Goal: Task Accomplishment & Management: Manage account settings

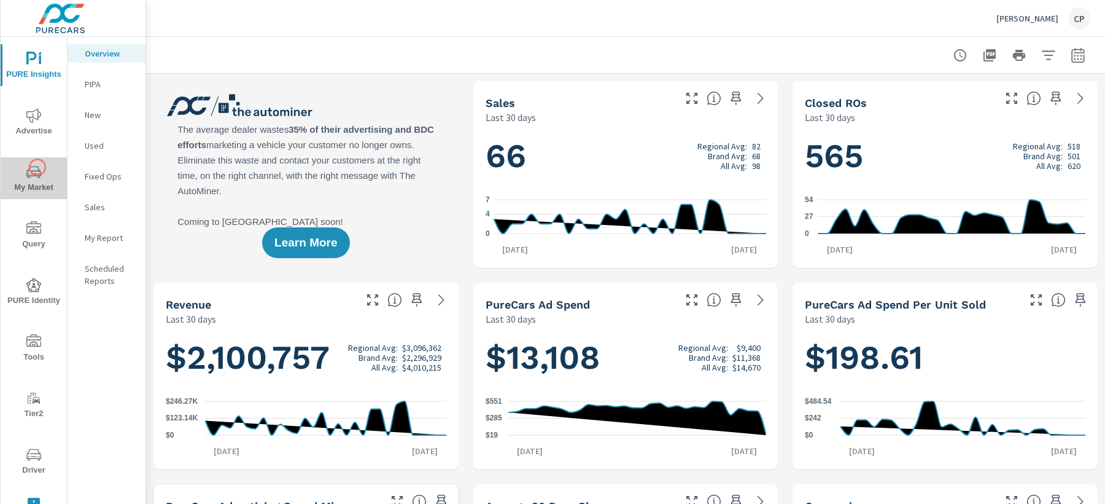
click at [37, 167] on icon "nav menu" at bounding box center [33, 172] width 15 height 15
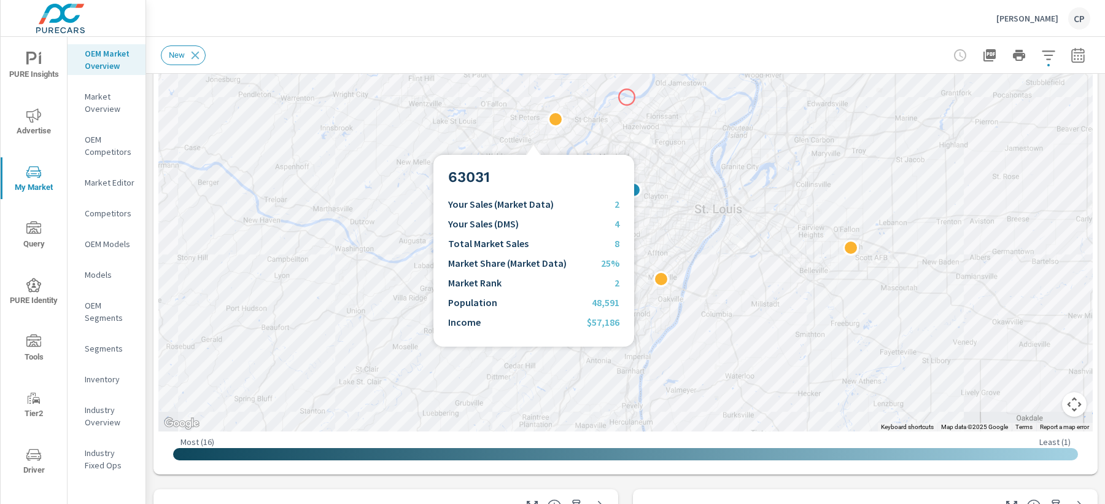
scroll to position [204, 0]
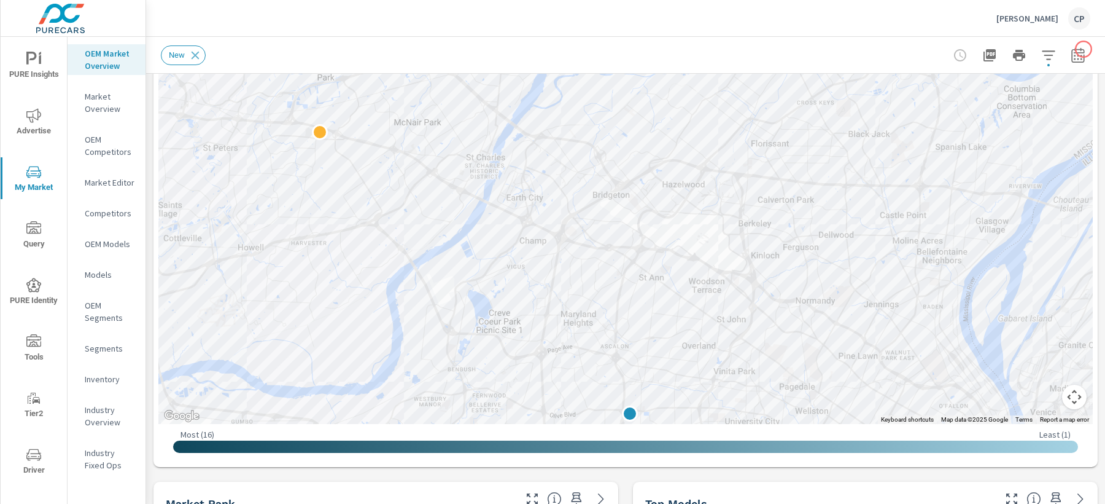
click at [1080, 50] on icon "button" at bounding box center [1078, 55] width 15 height 15
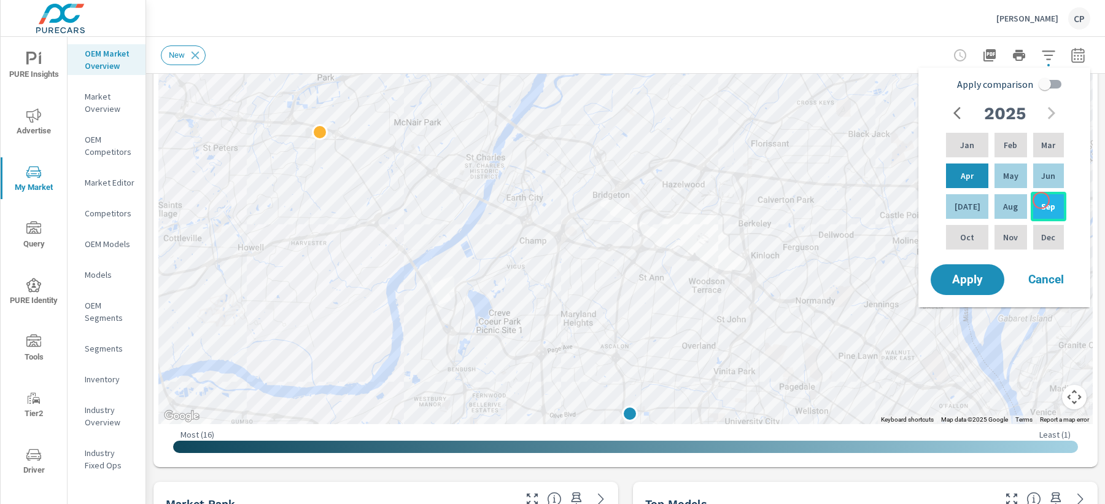
click at [1042, 200] on p "Sep" at bounding box center [1049, 206] width 14 height 12
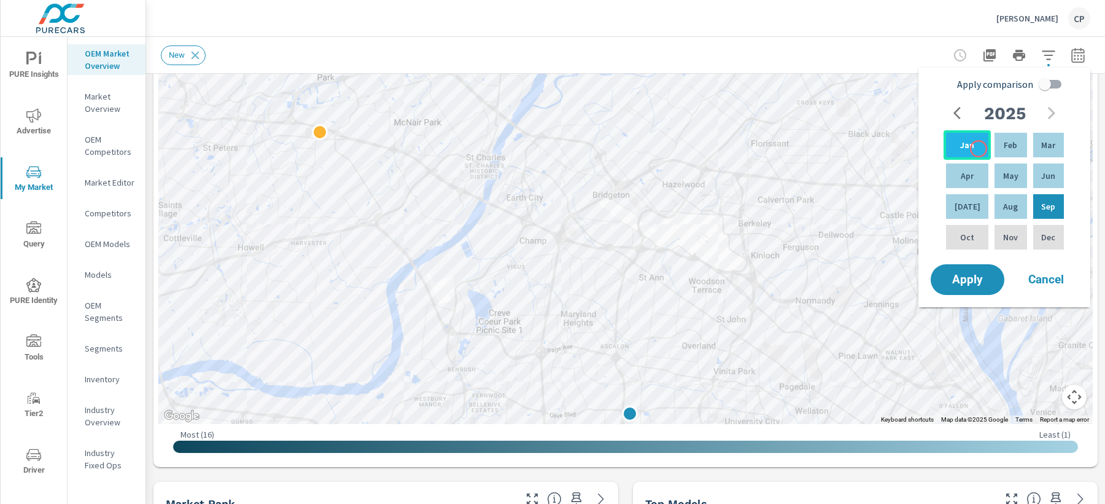
click at [979, 149] on div "Jan" at bounding box center [967, 144] width 47 height 29
click at [1058, 84] on input "Apply comparison" at bounding box center [1045, 83] width 70 height 23
checkbox input "true"
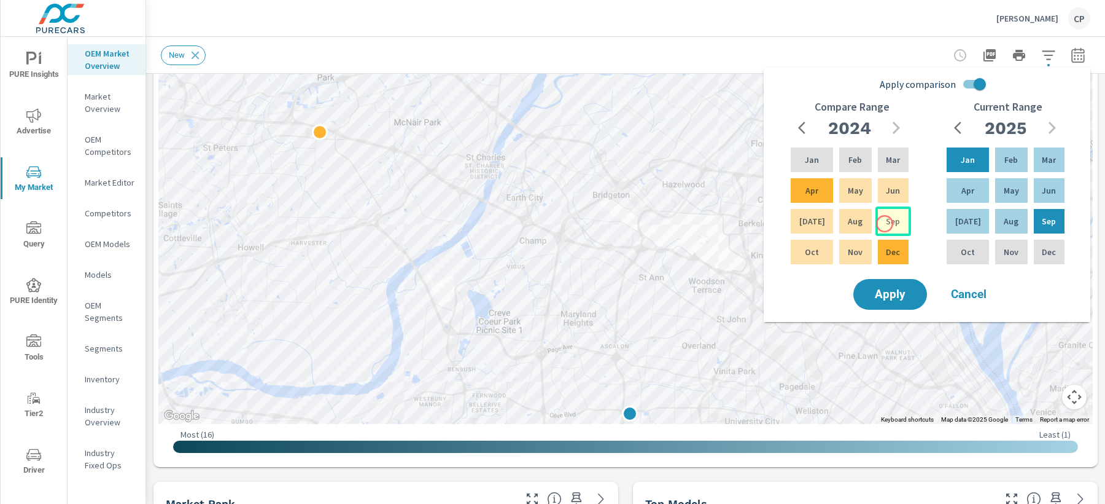
click at [886, 224] on p "Sep" at bounding box center [893, 221] width 14 height 12
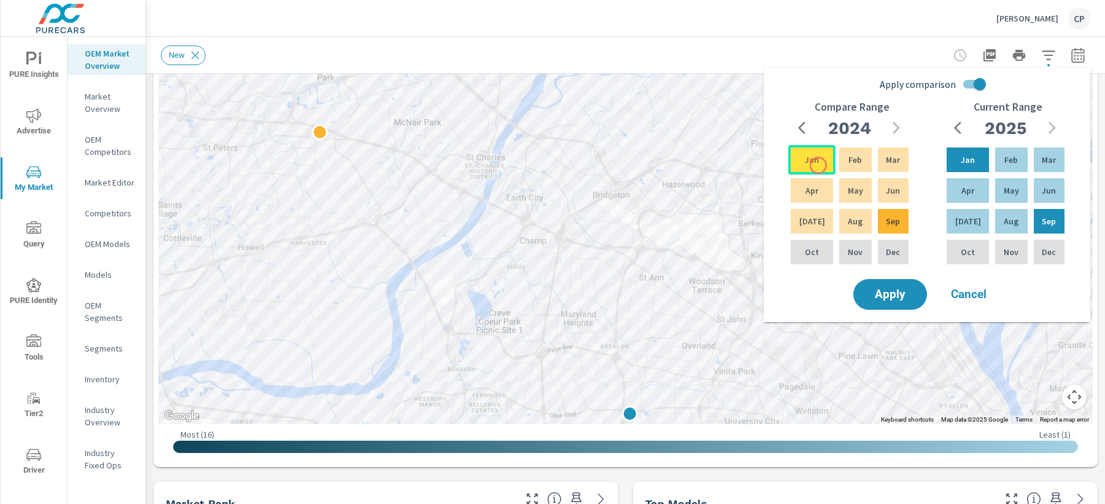
click at [819, 165] on div "Jan" at bounding box center [811, 159] width 47 height 29
click at [897, 285] on button "Apply" at bounding box center [890, 294] width 76 height 32
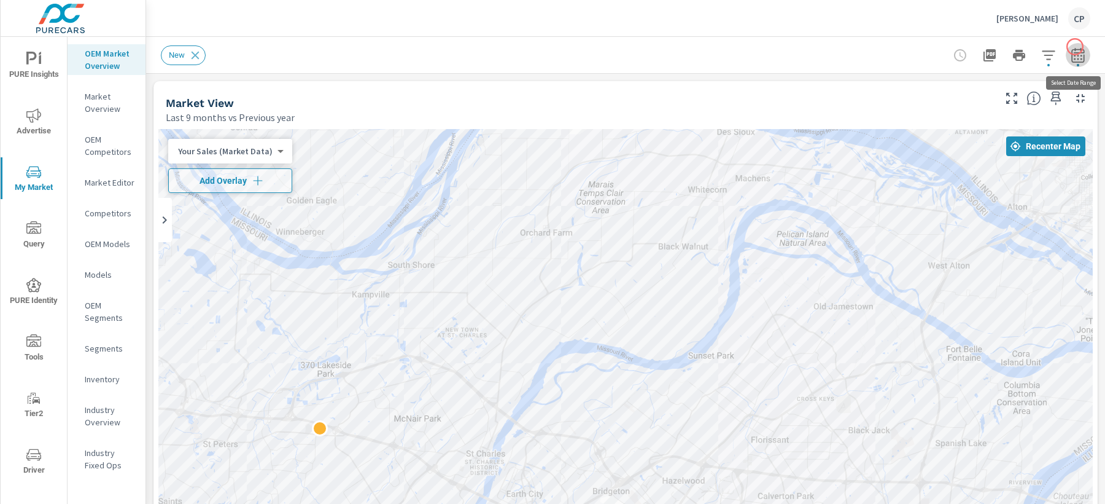
click at [1075, 47] on button "button" at bounding box center [1078, 55] width 25 height 25
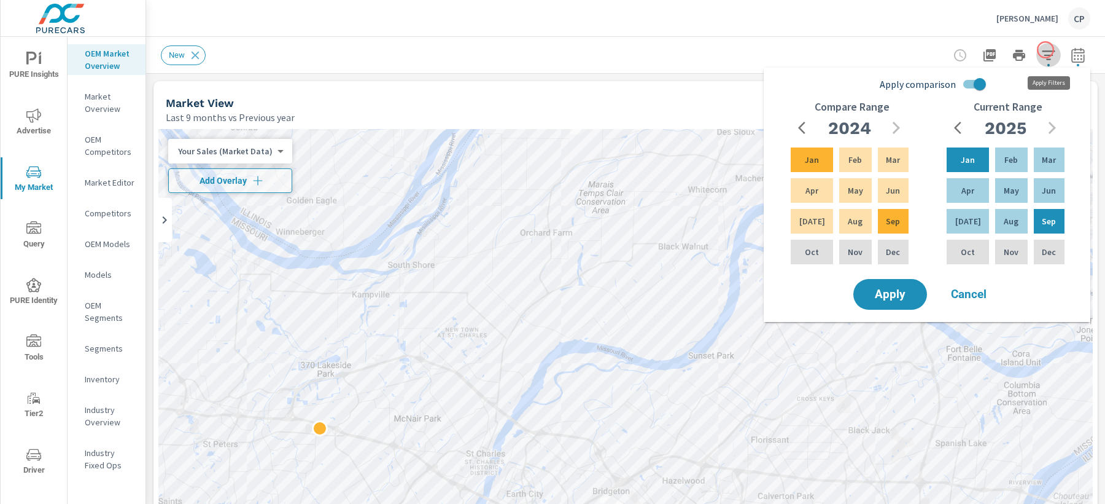
click at [1046, 50] on icon "button" at bounding box center [1049, 55] width 15 height 15
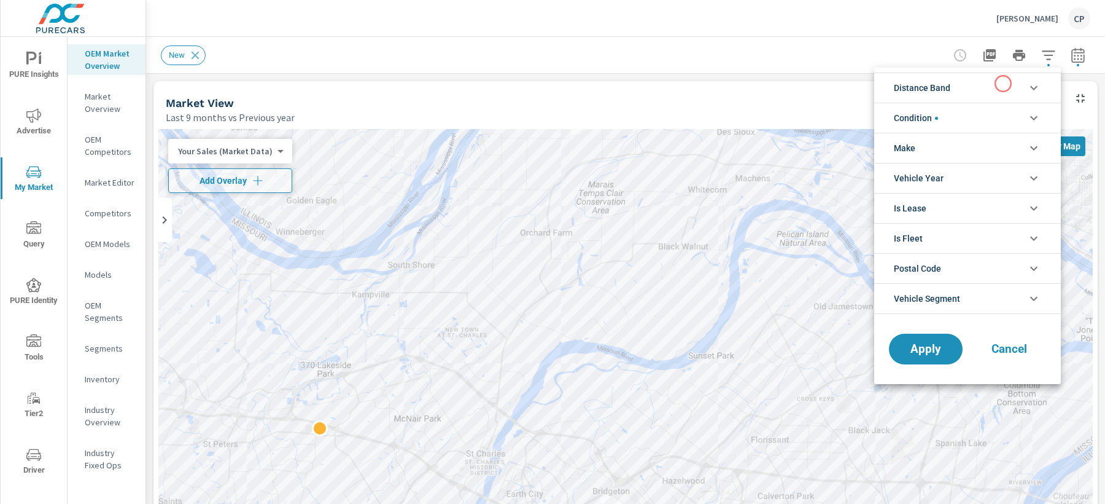
click at [1003, 84] on li "Distance Band" at bounding box center [967, 87] width 187 height 30
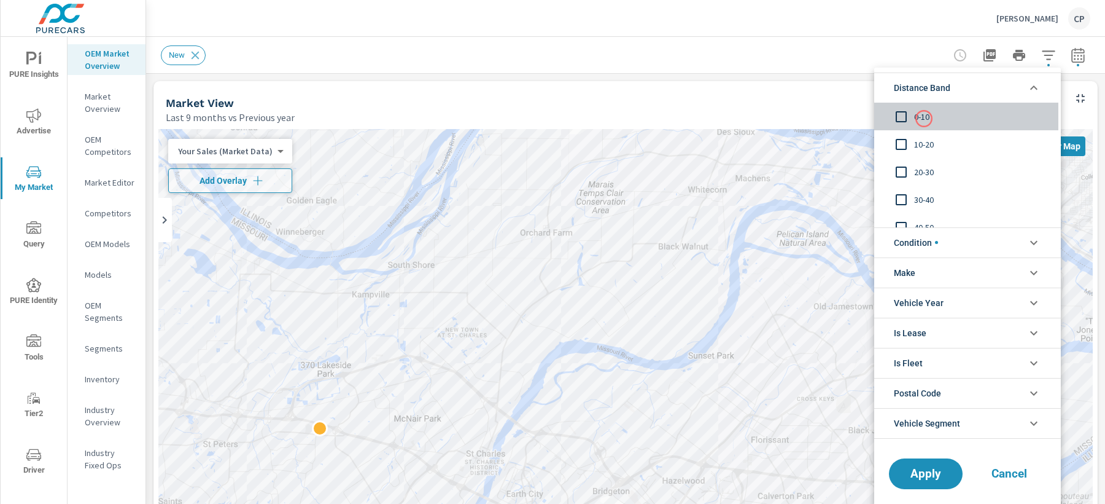
click at [924, 119] on span "0-10" at bounding box center [981, 116] width 134 height 15
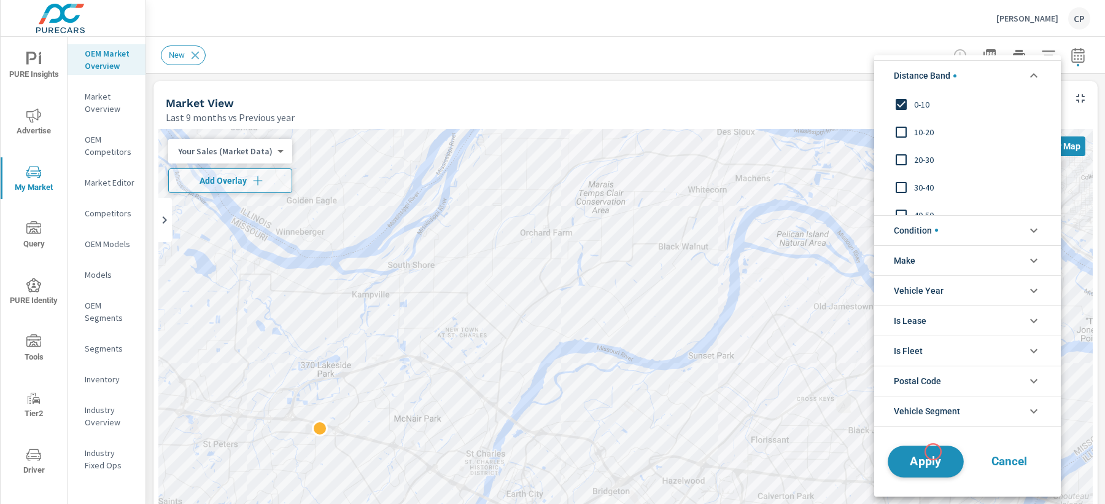
click at [933, 455] on span "Apply" at bounding box center [926, 461] width 50 height 12
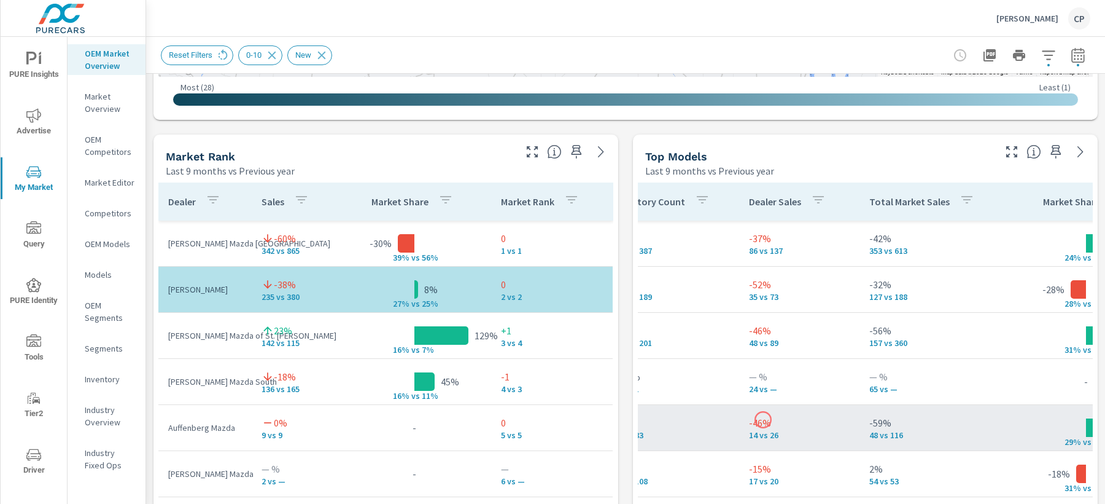
scroll to position [734, 0]
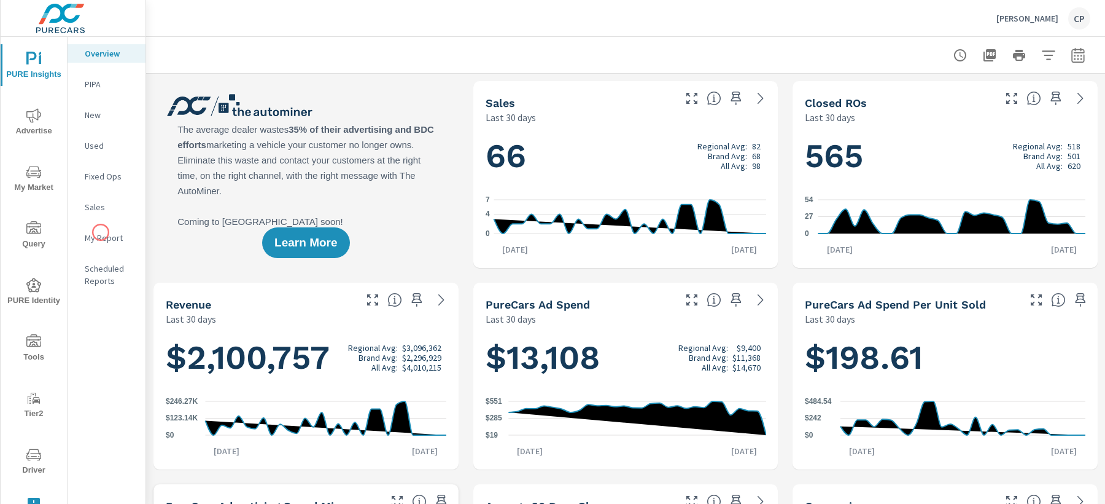
click at [101, 232] on p "My Report" at bounding box center [110, 238] width 51 height 12
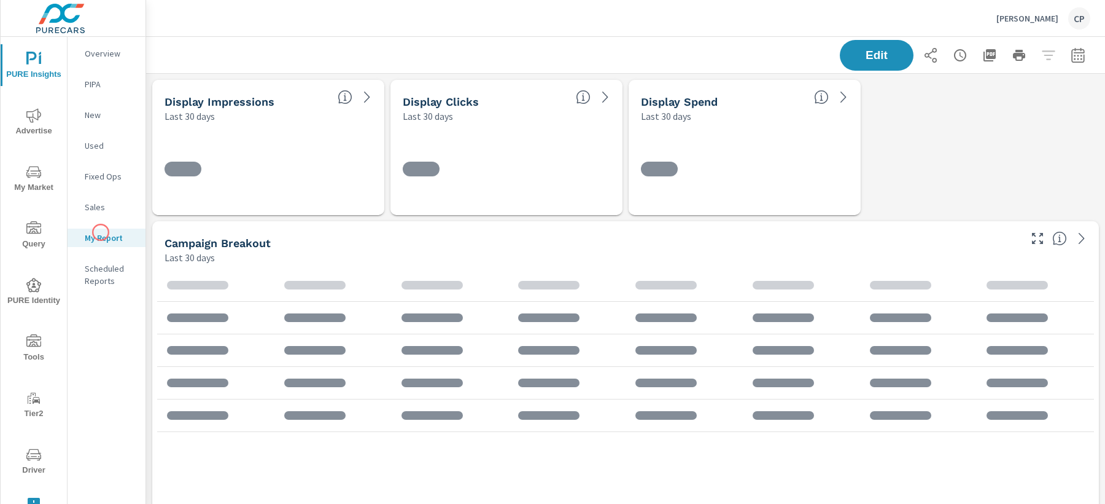
scroll to position [4243, 960]
click at [1078, 56] on icon "button" at bounding box center [1078, 57] width 8 height 5
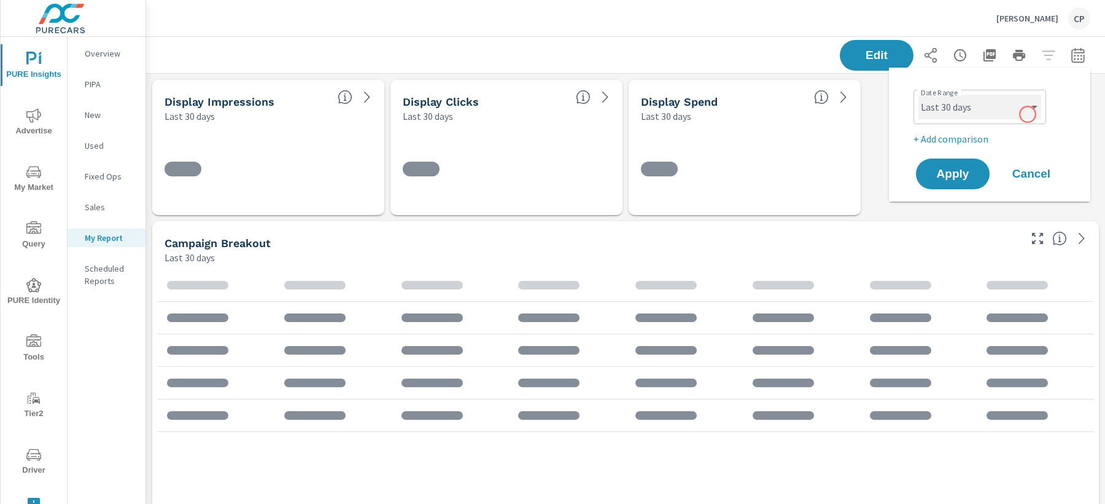
click at [1028, 114] on select "Custom Yesterday Last week Last 7 days Last 14 days Last 30 days Last 45 days L…" at bounding box center [980, 107] width 123 height 25
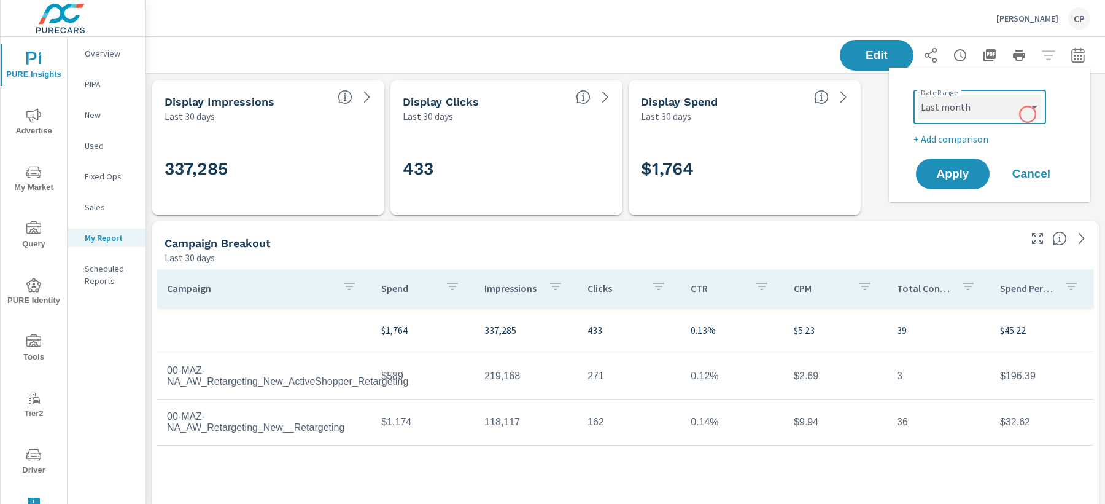
click at [919, 95] on select "Custom Yesterday Last week Last 7 days Last 14 days Last 30 days Last 45 days L…" at bounding box center [980, 107] width 123 height 25
select select "Last month"
click at [960, 130] on div "Date Range Custom Yesterday Last week Last 7 days Last 14 days Last 30 days Las…" at bounding box center [992, 115] width 157 height 61
click at [952, 165] on button "Apply" at bounding box center [953, 174] width 76 height 32
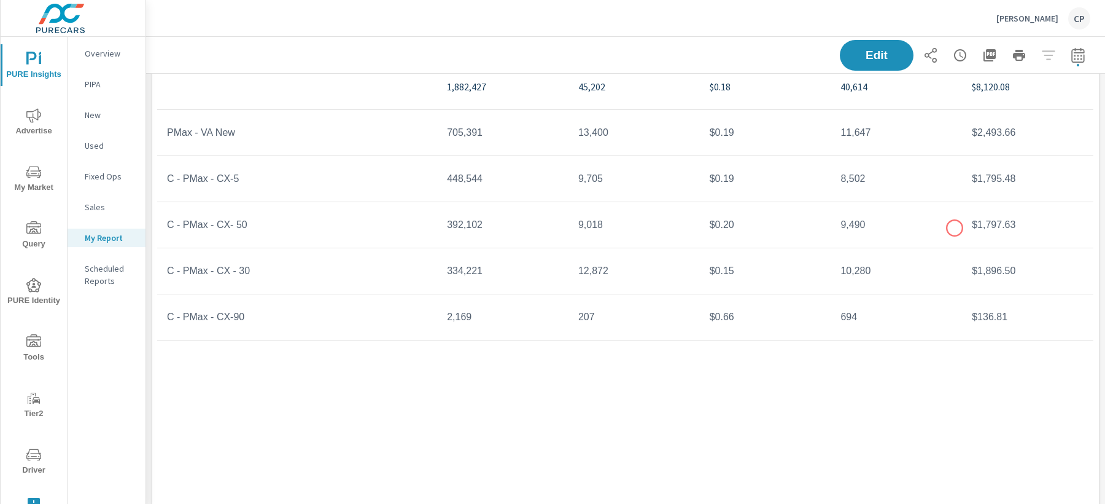
scroll to position [1153, 0]
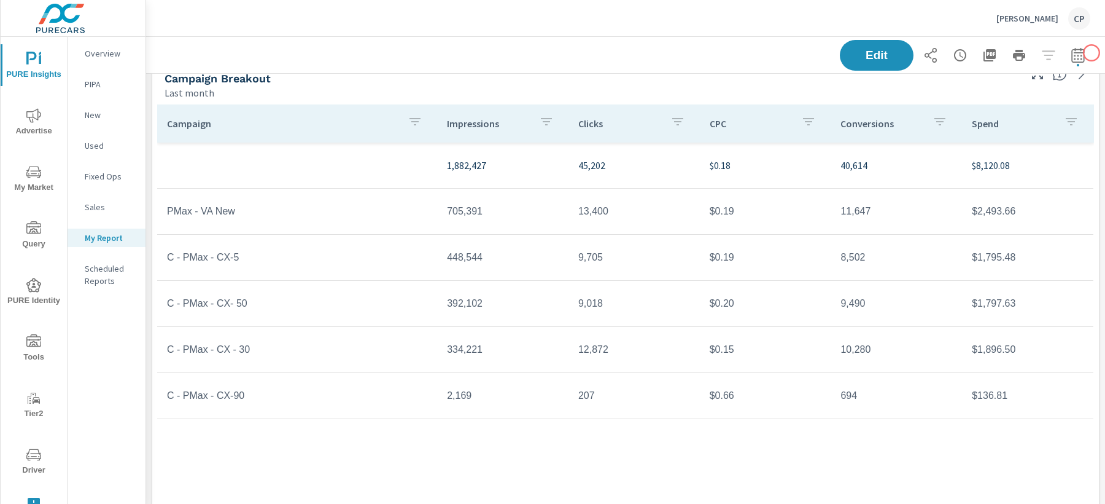
click at [1092, 53] on div "Edit" at bounding box center [625, 55] width 959 height 36
click at [1088, 53] on button "button" at bounding box center [1078, 55] width 25 height 25
select select "Last month"
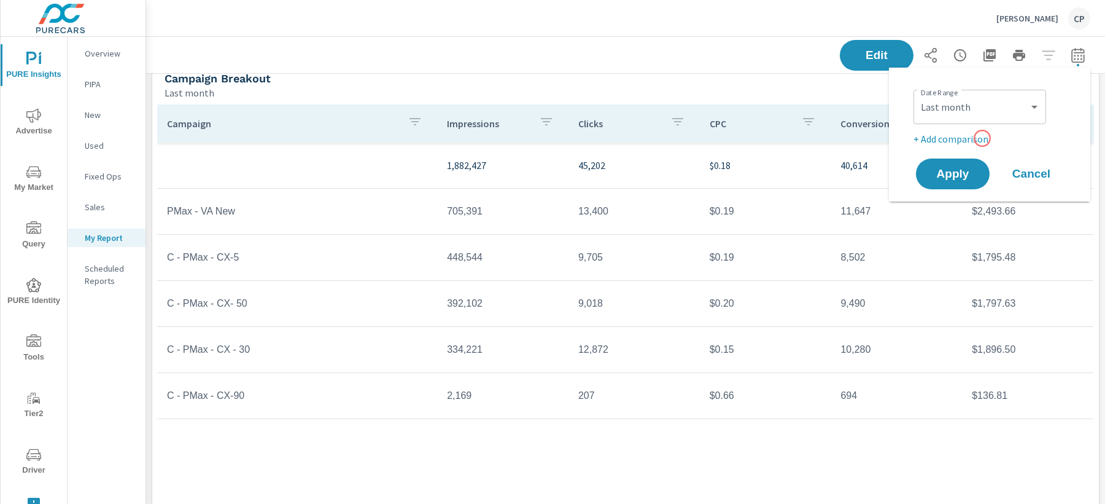
click at [983, 139] on p "+ Add comparison" at bounding box center [992, 138] width 157 height 15
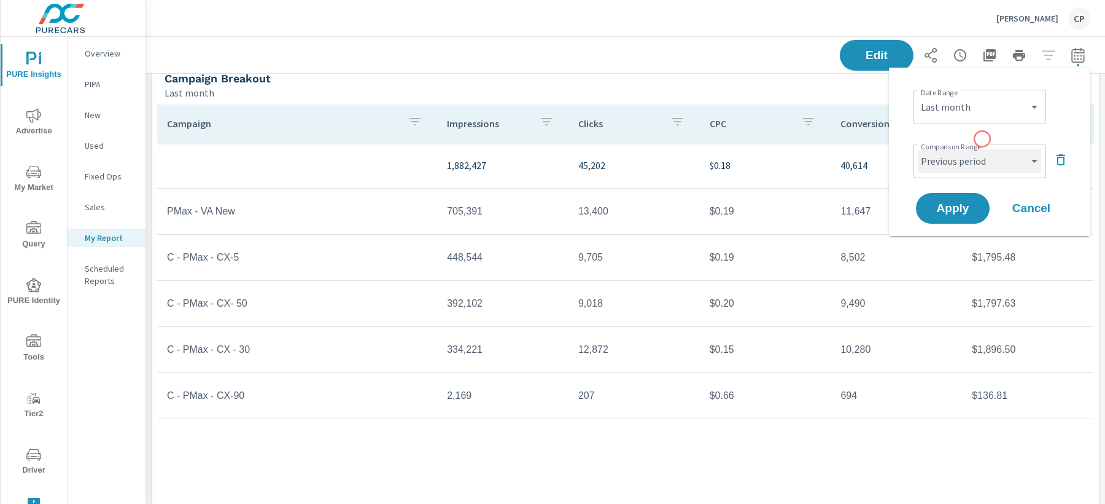
click at [983, 156] on select "Custom Previous period Previous month Previous year" at bounding box center [980, 161] width 123 height 25
click at [919, 149] on select "Custom Previous period Previous month Previous year" at bounding box center [980, 161] width 123 height 25
select select "Previous month"
click at [971, 204] on span "Apply" at bounding box center [953, 208] width 49 height 11
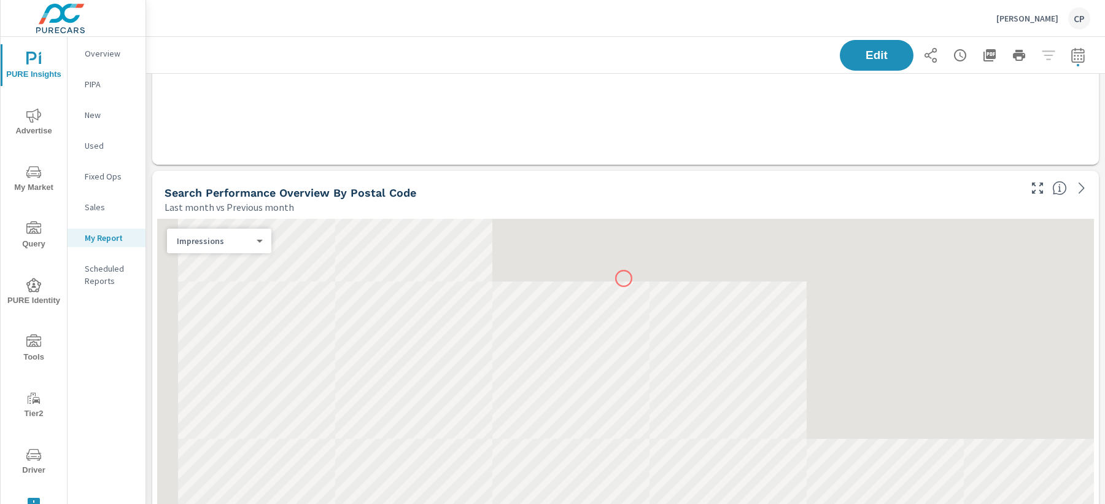
scroll to position [1622, 0]
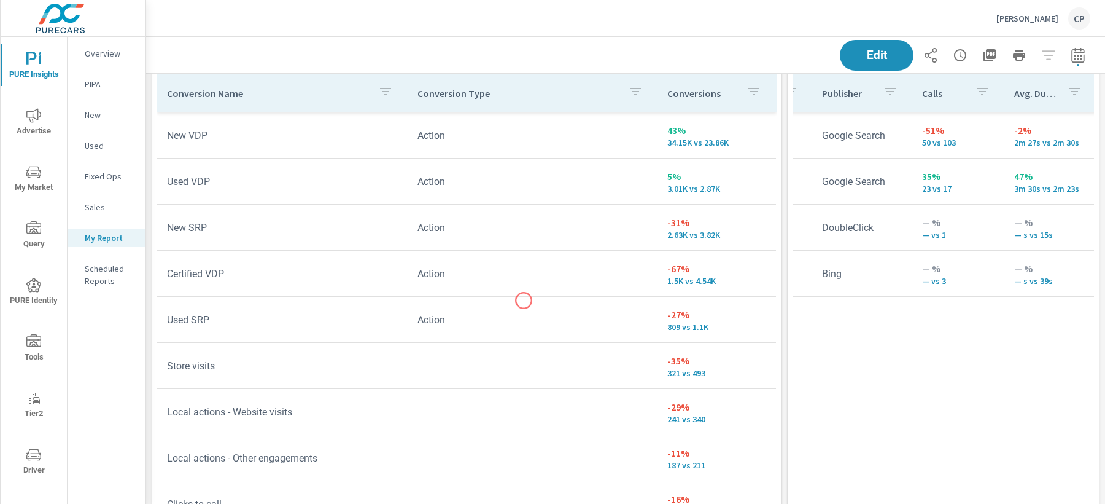
scroll to position [3096, 0]
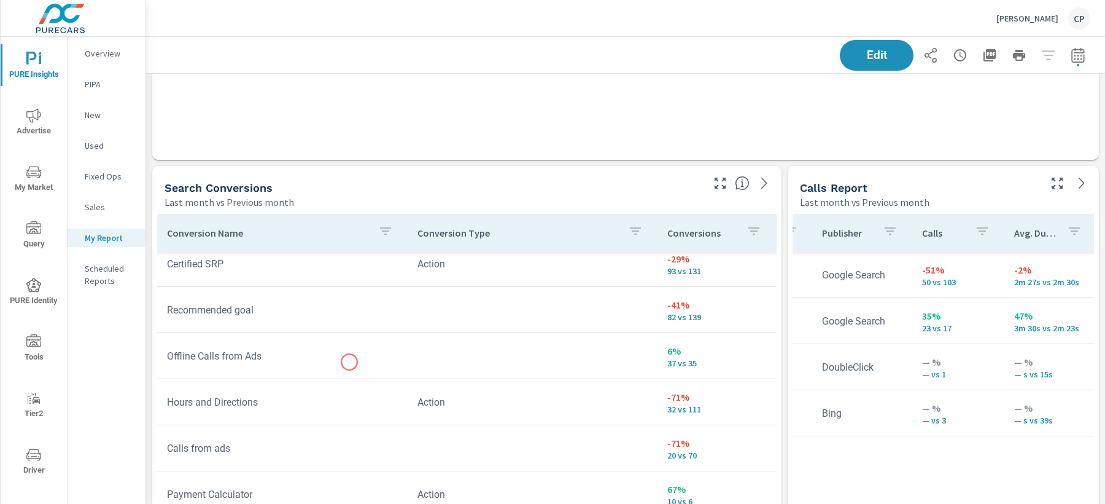
scroll to position [201, 0]
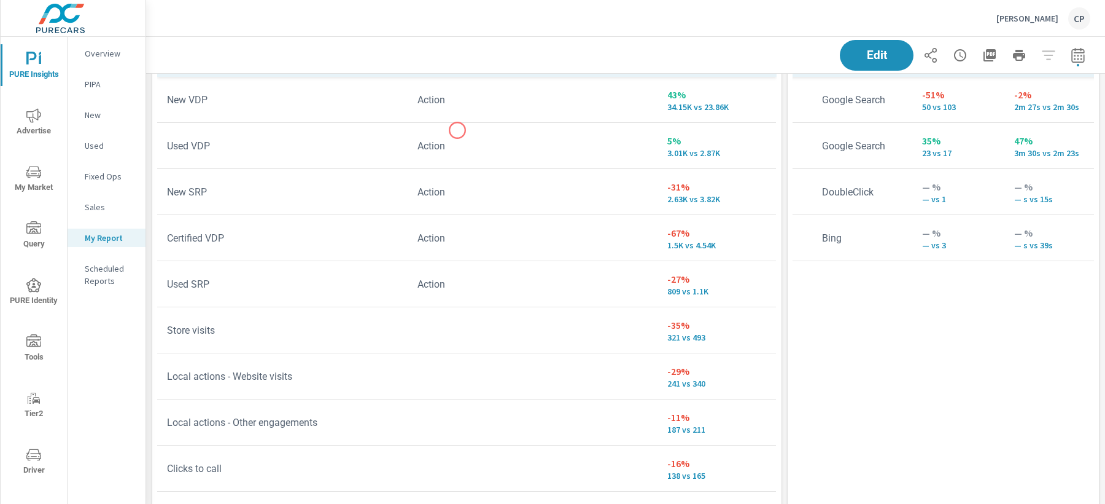
scroll to position [3194, 0]
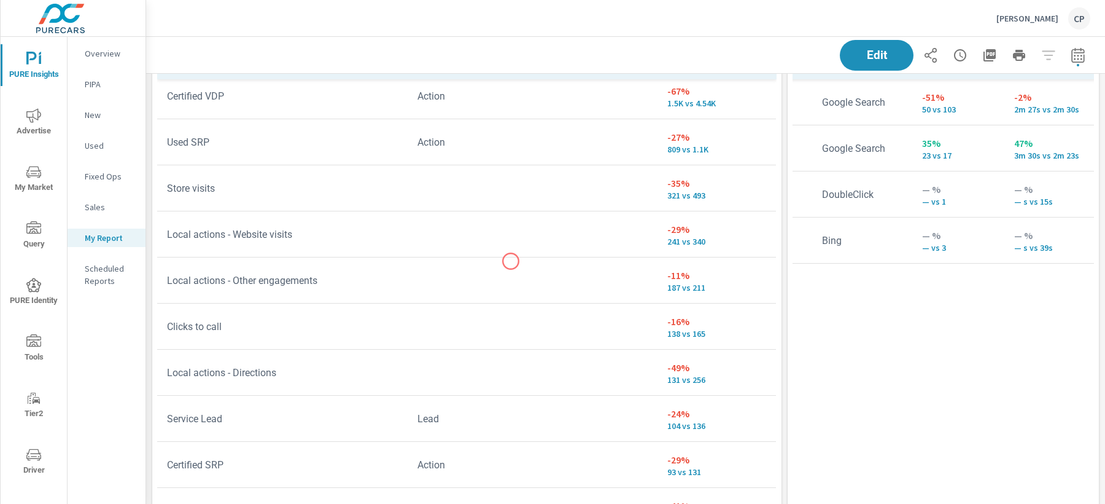
scroll to position [145, 0]
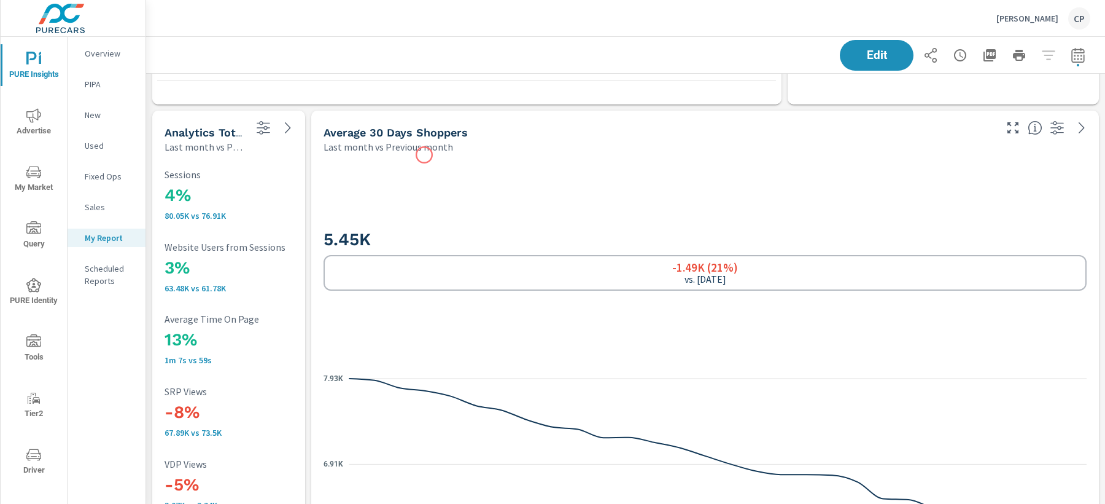
scroll to position [3670, 0]
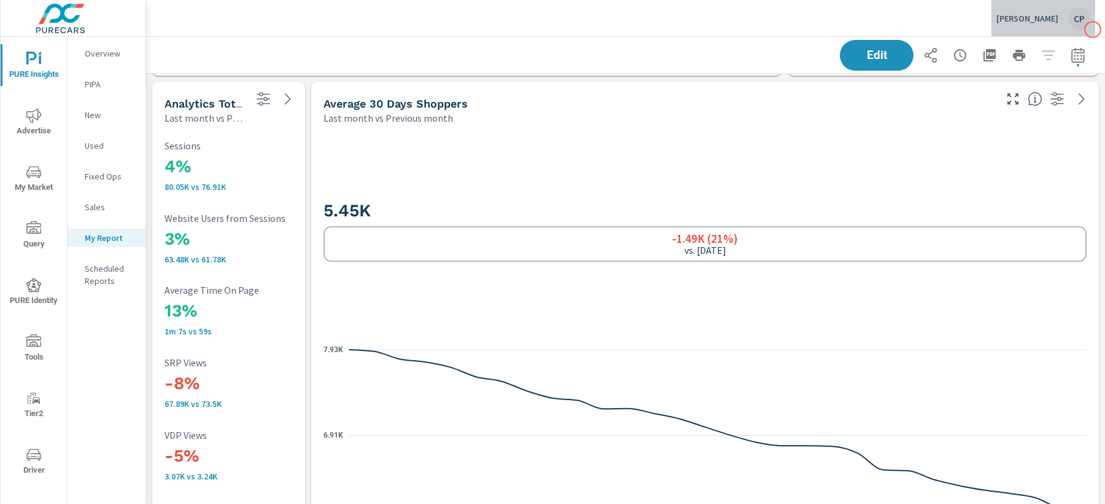
click at [1093, 29] on button "Lou Fusz Mazda CP" at bounding box center [1044, 18] width 104 height 36
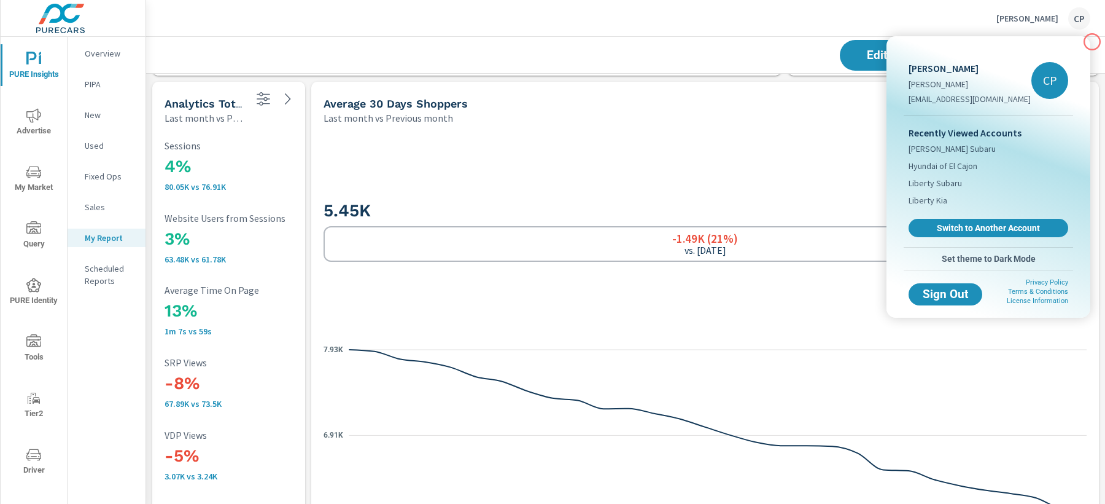
click at [1091, 44] on div at bounding box center [552, 252] width 1105 height 504
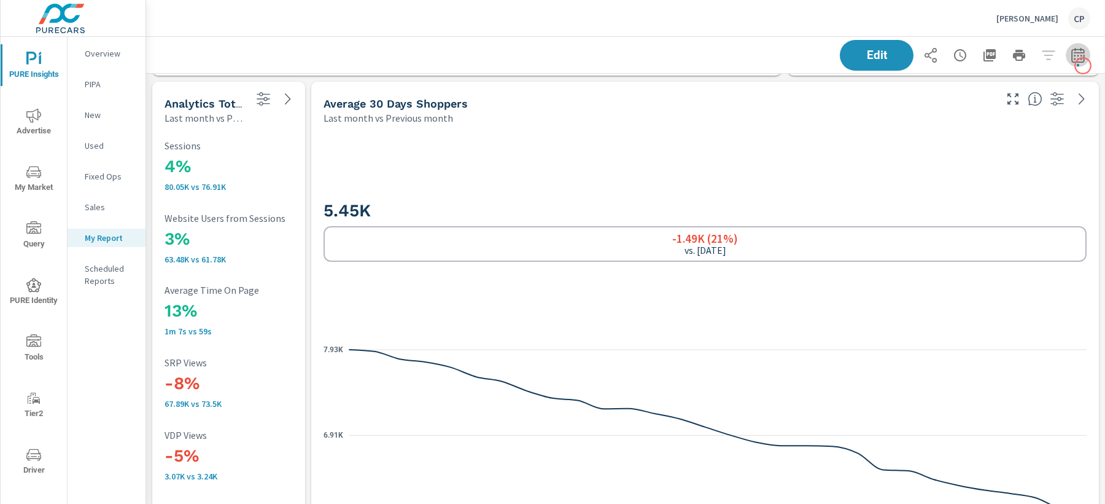
click at [1083, 66] on button "button" at bounding box center [1078, 55] width 25 height 25
select select "Last month"
select select "Previous month"
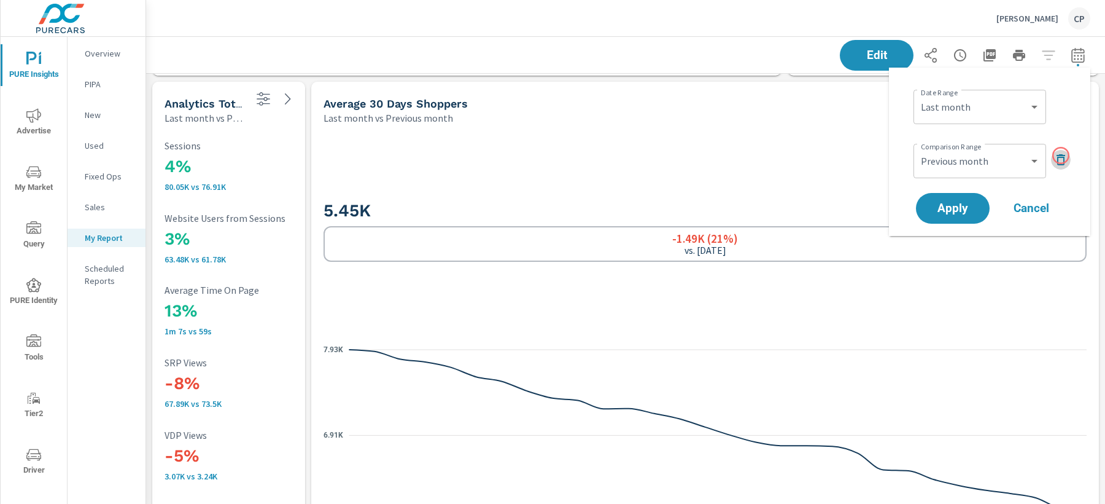
click at [1061, 155] on icon "button" at bounding box center [1061, 159] width 15 height 15
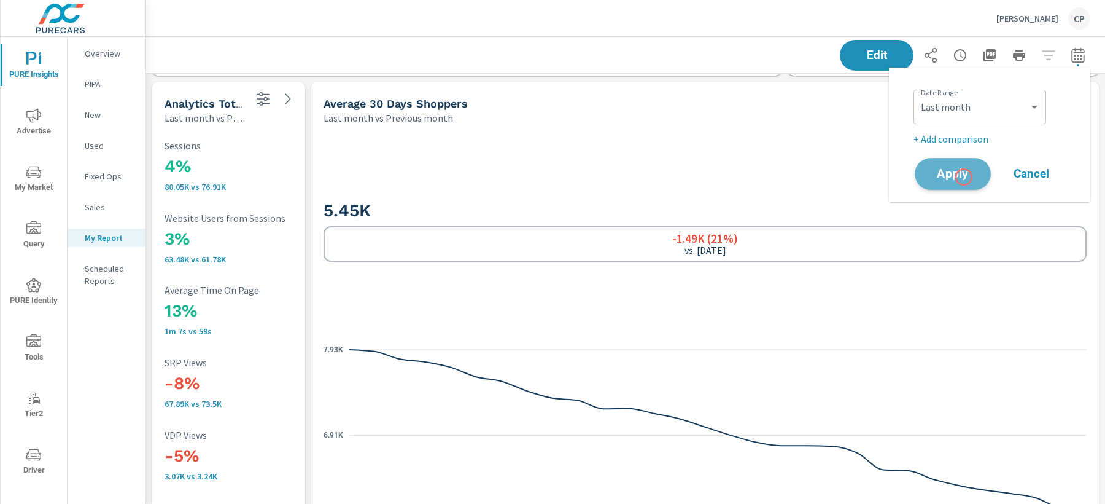
click at [964, 177] on span "Apply" at bounding box center [953, 174] width 50 height 12
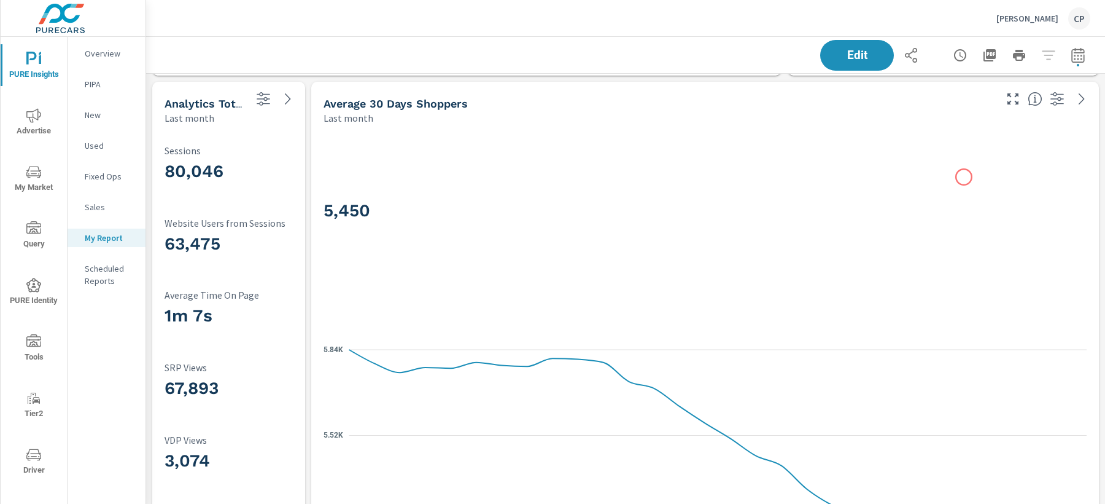
scroll to position [472, 0]
click at [987, 60] on icon "button" at bounding box center [990, 55] width 15 height 15
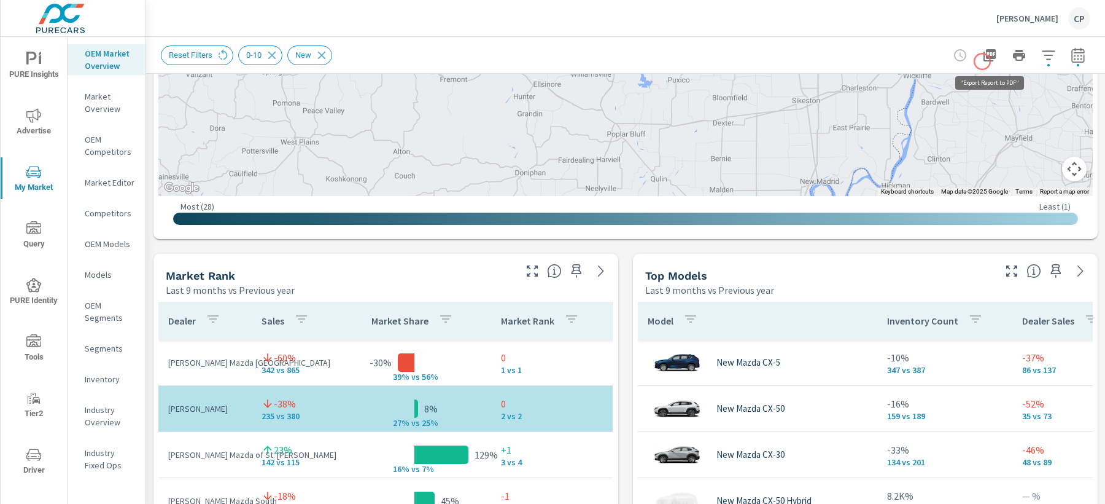
click at [983, 61] on icon "button" at bounding box center [990, 55] width 15 height 15
